Goal: Entertainment & Leisure: Consume media (video, audio)

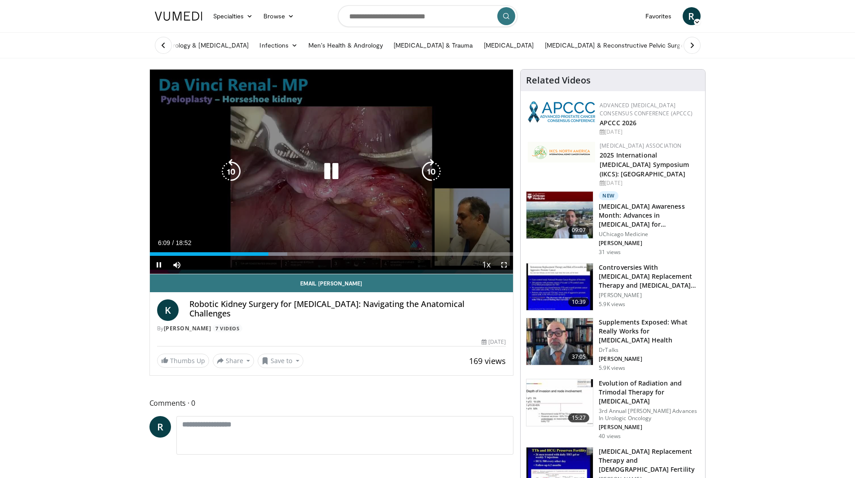
click at [330, 173] on icon "Video Player" at bounding box center [331, 171] width 25 height 25
click at [318, 171] on div "Video Player" at bounding box center [331, 172] width 218 height 18
click at [326, 173] on icon "Video Player" at bounding box center [331, 171] width 25 height 25
click at [332, 176] on icon "Video Player" at bounding box center [331, 171] width 25 height 25
click at [324, 182] on icon "Video Player" at bounding box center [331, 171] width 25 height 25
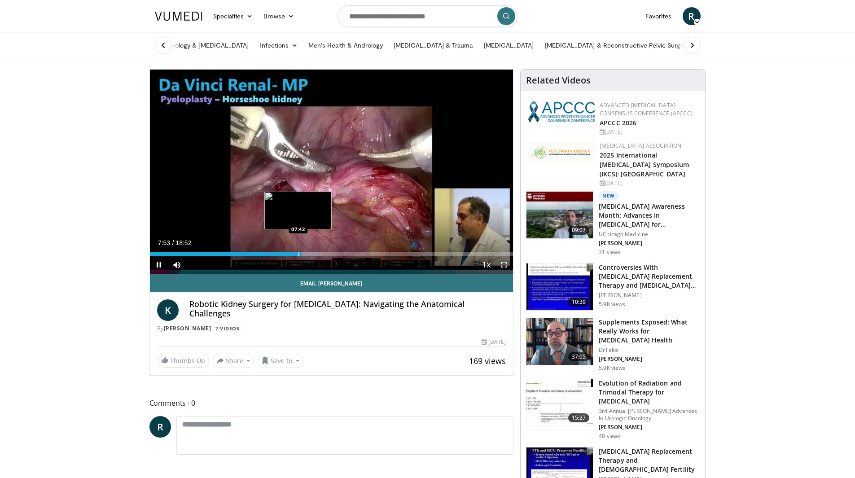
click at [299, 254] on div "Progress Bar" at bounding box center [299, 254] width 1 height 4
click at [295, 254] on div "Progress Bar" at bounding box center [295, 254] width 1 height 4
click at [292, 254] on div "Progress Bar" at bounding box center [292, 254] width 1 height 4
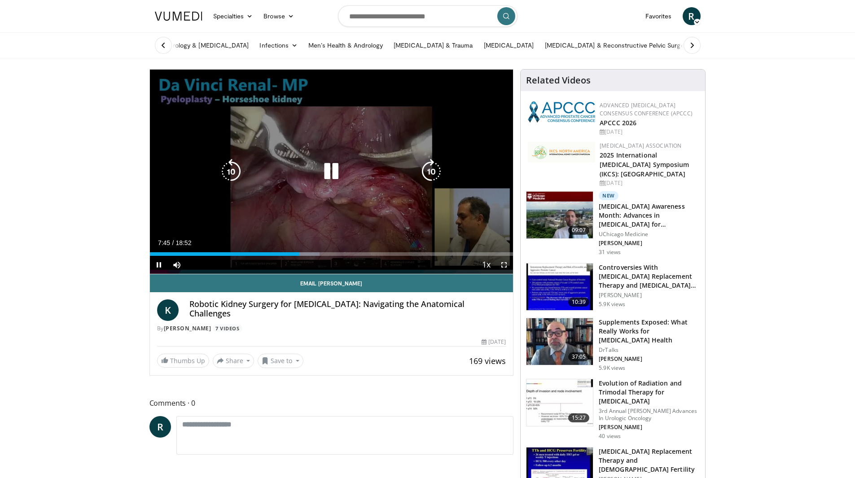
click at [332, 172] on icon "Video Player" at bounding box center [331, 171] width 25 height 25
click at [331, 169] on icon "Video Player" at bounding box center [331, 171] width 25 height 25
click at [346, 177] on div "Video Player" at bounding box center [331, 172] width 218 height 18
click at [338, 175] on icon "Video Player" at bounding box center [331, 171] width 25 height 25
click at [334, 180] on icon "Video Player" at bounding box center [331, 171] width 25 height 25
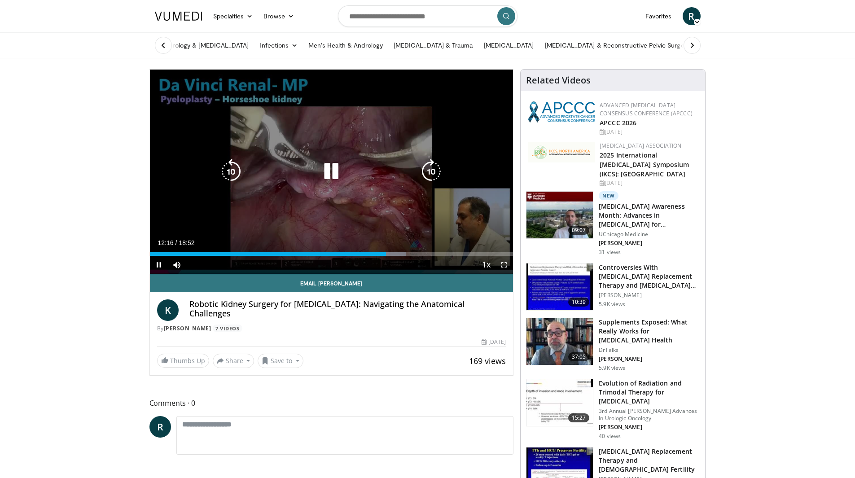
click at [323, 172] on icon "Video Player" at bounding box center [331, 171] width 25 height 25
click at [352, 200] on div "10 seconds Tap to unmute" at bounding box center [332, 172] width 364 height 204
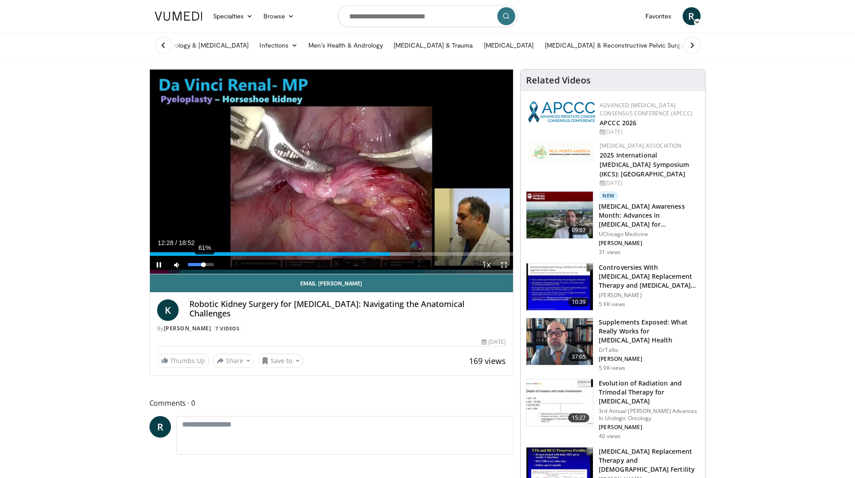
drag, startPoint x: 211, startPoint y: 264, endPoint x: 201, endPoint y: 264, distance: 9.9
click at [203, 267] on video-js "**********" at bounding box center [332, 172] width 364 height 205
